Goal: Communication & Community: Answer question/provide support

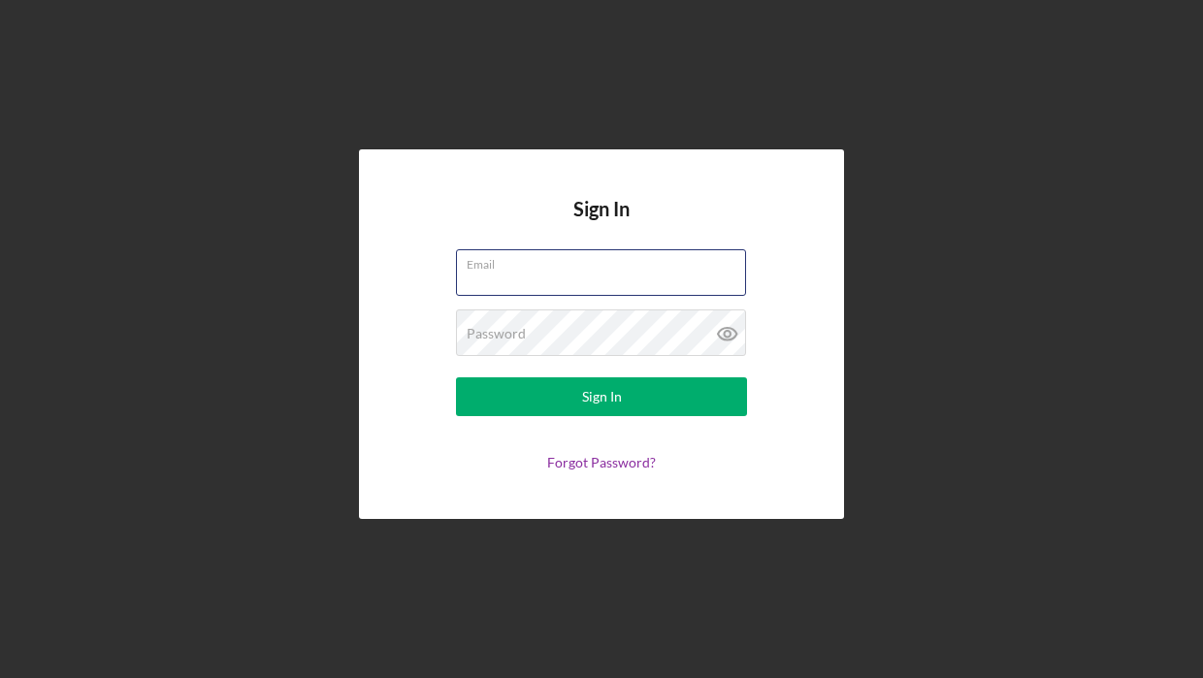
type input "[EMAIL_ADDRESS][DOMAIN_NAME]"
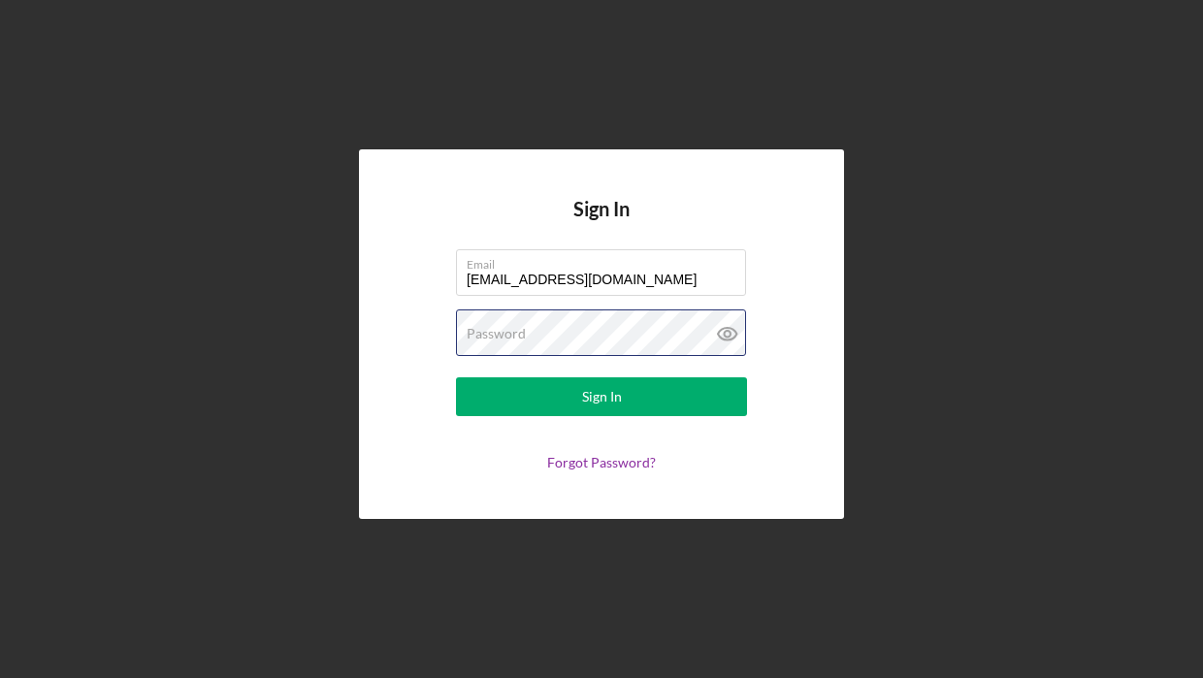
click at [601, 397] on button "Sign In" at bounding box center [601, 396] width 291 height 39
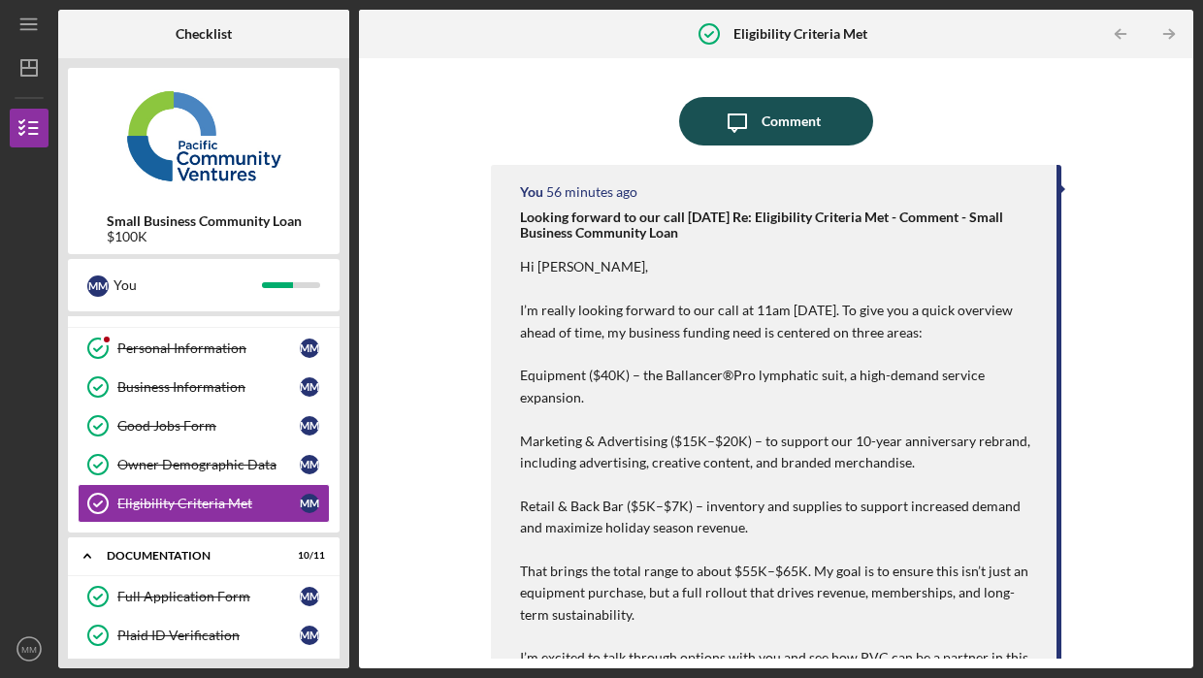
click at [769, 127] on div "Comment" at bounding box center [790, 121] width 59 height 48
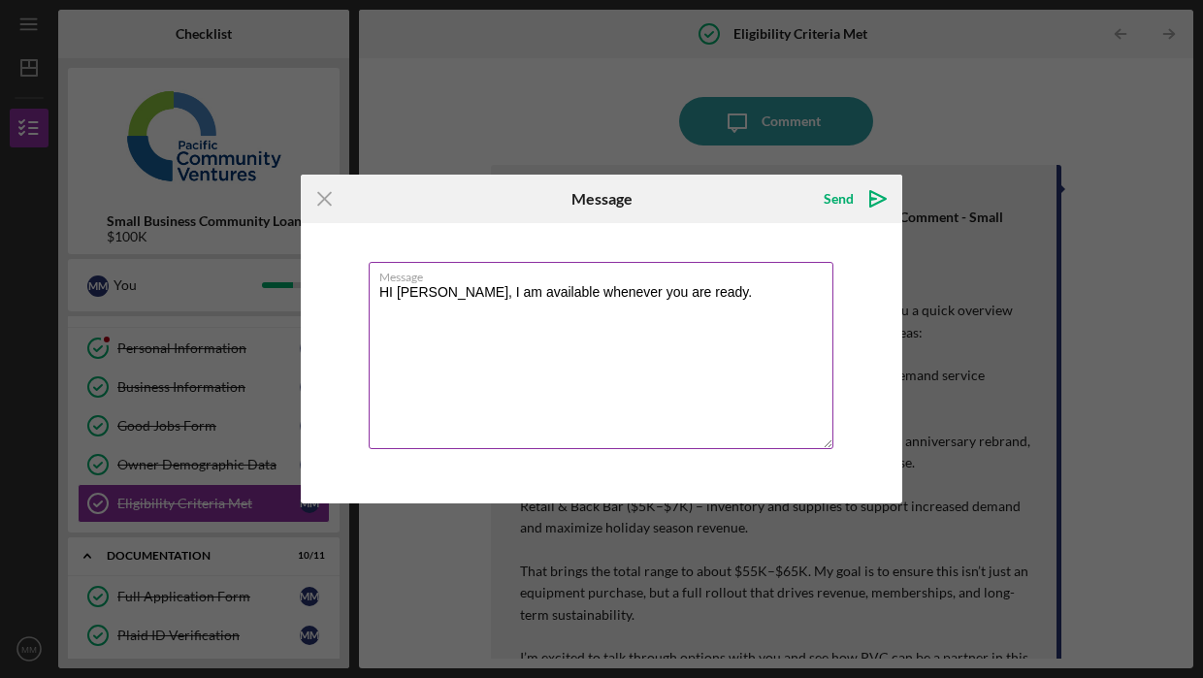
click at [394, 292] on textarea "HI [PERSON_NAME], I am available whenever you are ready." at bounding box center [601, 355] width 465 height 187
click at [466, 292] on textarea "Hi [PERSON_NAME], I am available whenever you are ready." at bounding box center [601, 355] width 465 height 187
click at [631, 313] on textarea "Hi [PERSON_NAME], I am available whenever you are ready." at bounding box center [601, 355] width 465 height 187
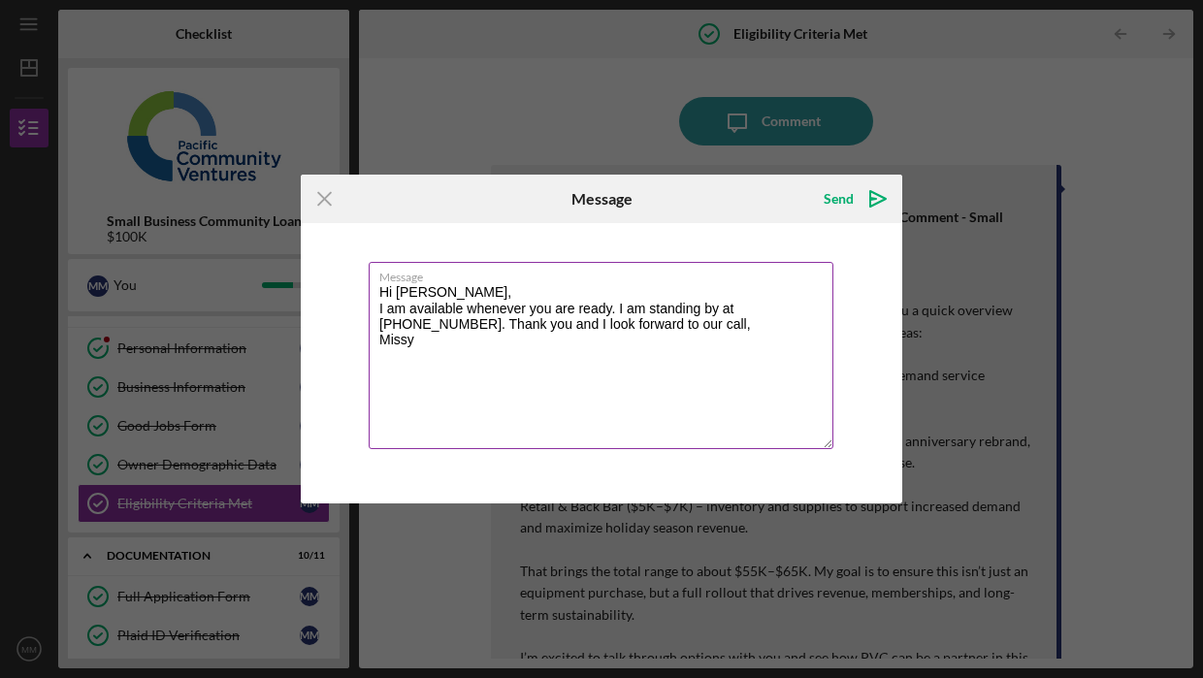
click at [468, 311] on textarea "Hi [PERSON_NAME], I am available whenever you are ready. I am standing by at [P…" at bounding box center [601, 355] width 465 height 187
click at [523, 308] on textarea "Hi [PERSON_NAME], I am available whenever you are ready. I am standing by at [P…" at bounding box center [601, 355] width 465 height 187
click at [540, 310] on textarea "Hi [PERSON_NAME], I am available whenever you are ready. I am standing by at [P…" at bounding box center [601, 355] width 465 height 187
click at [609, 310] on textarea "Hi [PERSON_NAME], I am available whenever you are ready. I am standing by at [P…" at bounding box center [601, 355] width 465 height 187
click at [649, 326] on textarea "Hi [PERSON_NAME], I am available when you are available. I am standing by at [P…" at bounding box center [601, 355] width 465 height 187
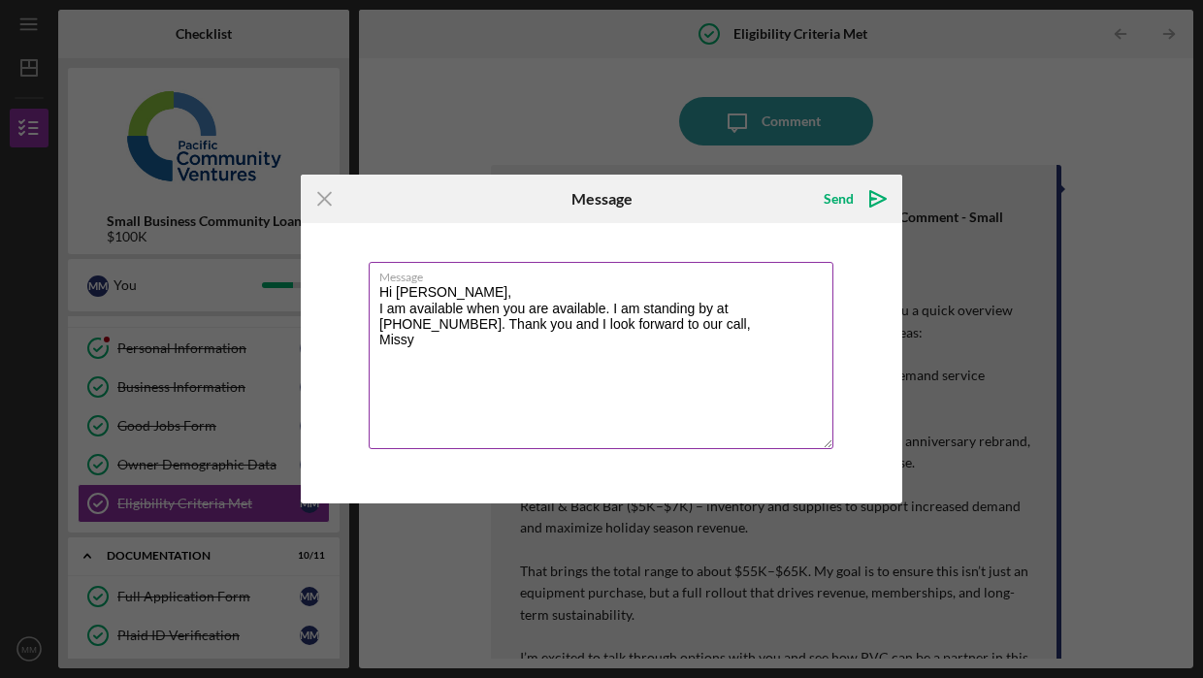
click at [649, 307] on textarea "Hi [PERSON_NAME], I am available when you are available. I am standing by at [P…" at bounding box center [601, 355] width 465 height 187
click at [661, 322] on textarea "Hi [PERSON_NAME], I am available when you are available. Standing by at [PHONE_…" at bounding box center [601, 355] width 465 height 187
click at [795, 310] on textarea "Hi [PERSON_NAME], I am available when you are available. Standing by at [PHONE_…" at bounding box center [601, 355] width 465 height 187
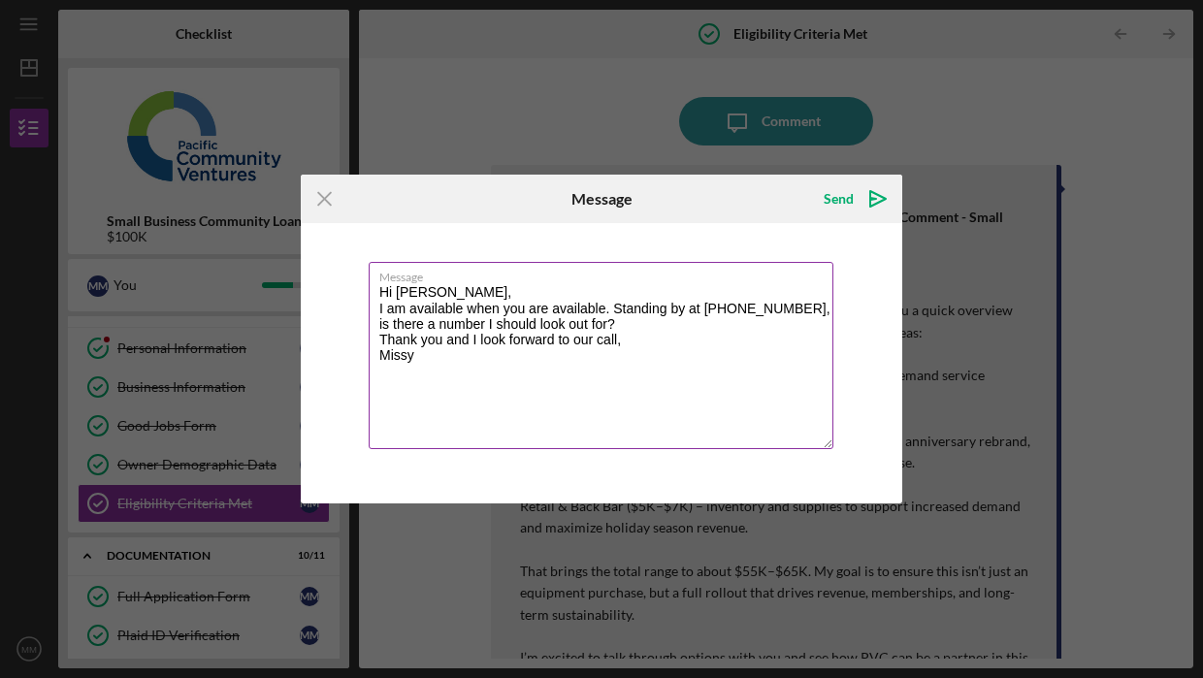
click at [446, 344] on textarea "Hi [PERSON_NAME], I am available when you are available. Standing by at [PHONE_…" at bounding box center [601, 355] width 465 height 187
type textarea "Hi [PERSON_NAME], I am available when you are available. Standing by at [PHONE_…"
click at [842, 203] on div "Send" at bounding box center [838, 198] width 30 height 39
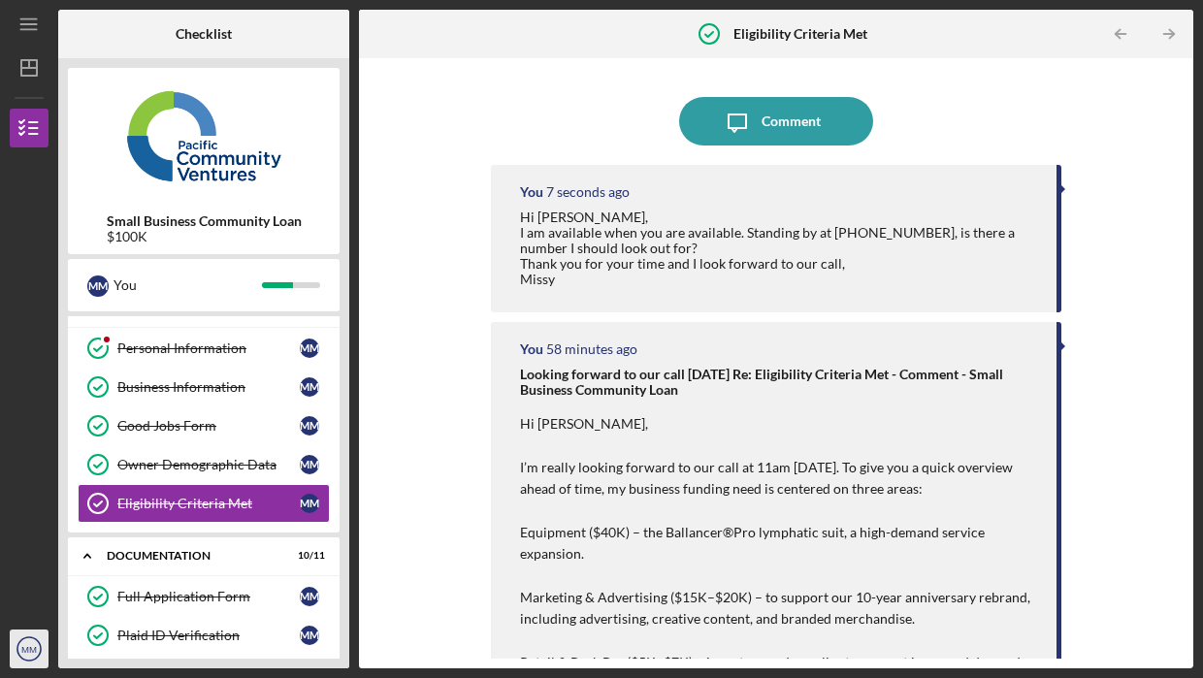
click at [21, 651] on text "MM" at bounding box center [29, 649] width 16 height 11
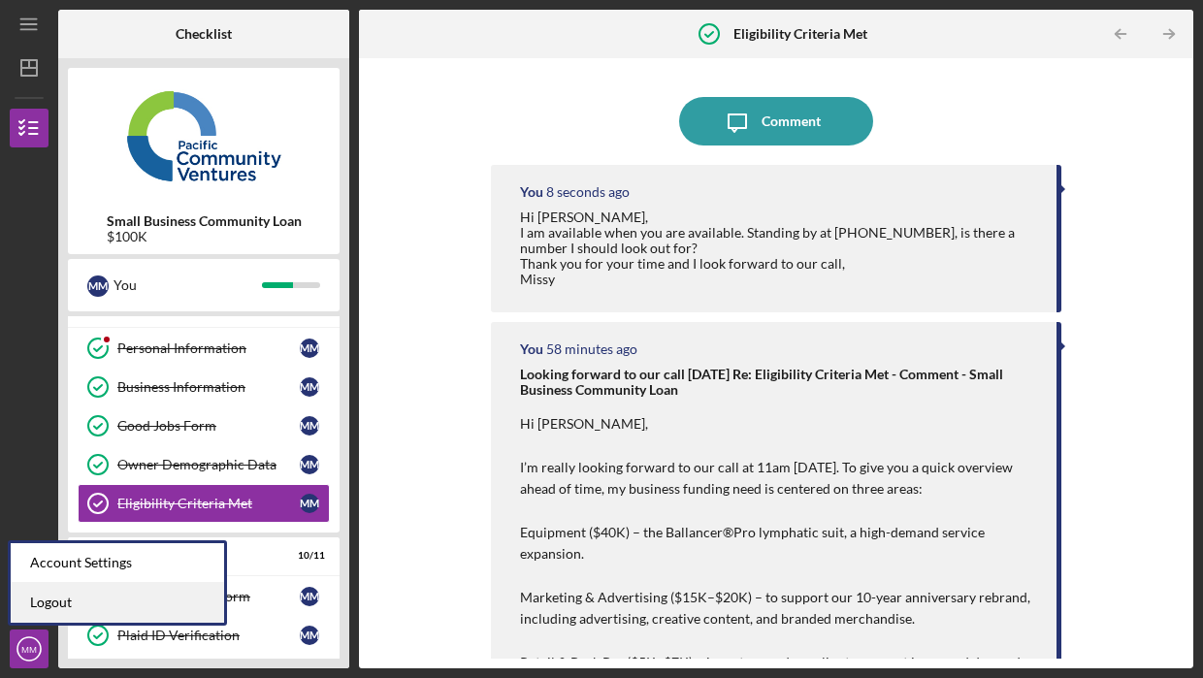
click at [35, 600] on link "Logout" at bounding box center [117, 603] width 213 height 40
